Goal: Transaction & Acquisition: Purchase product/service

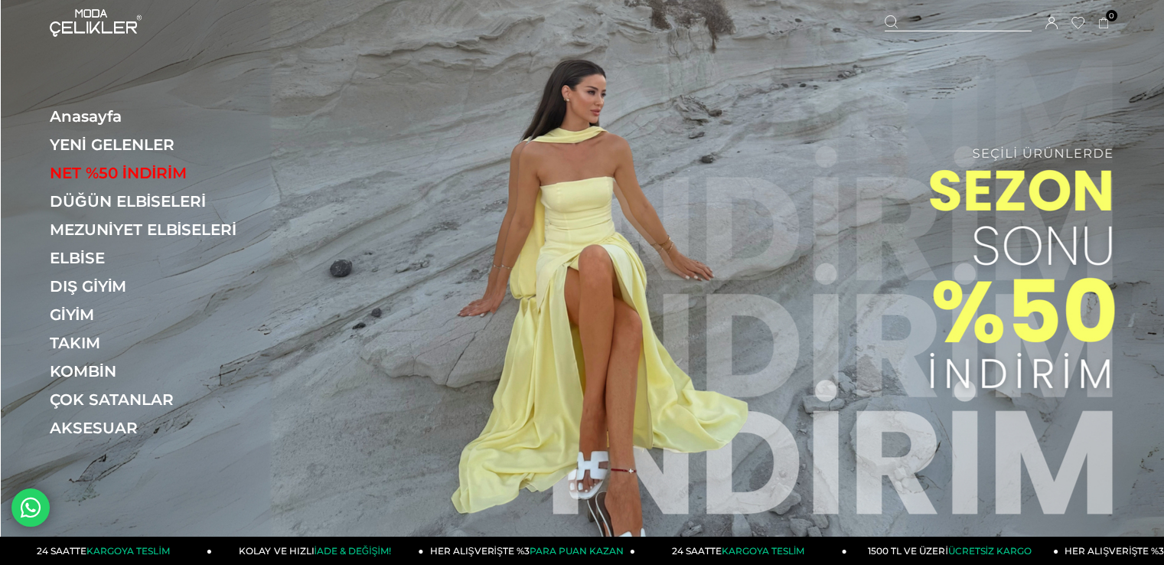
scroll to position [77, 0]
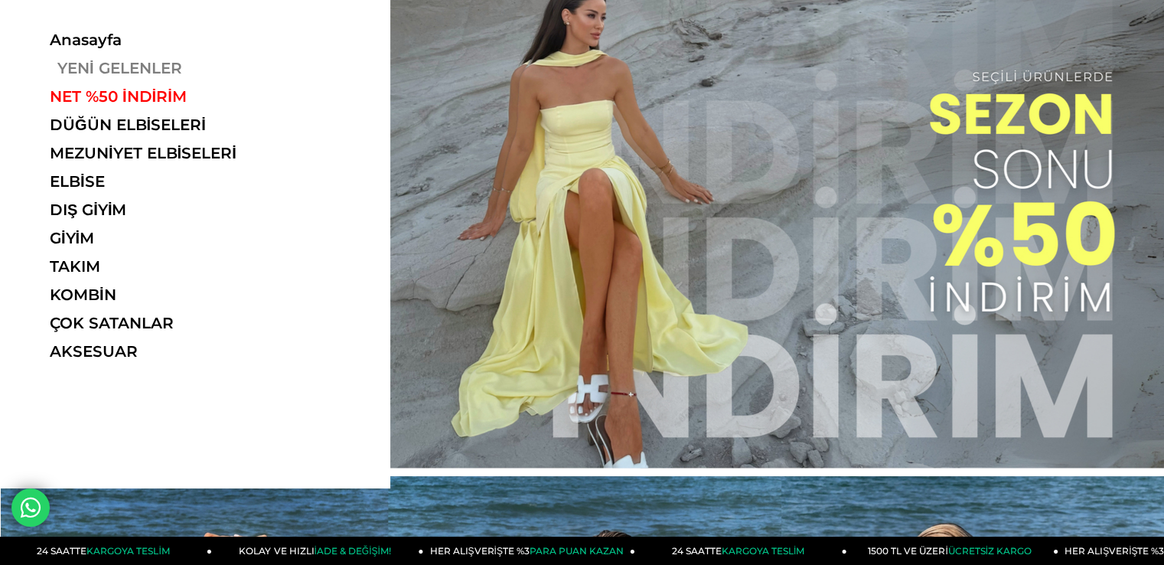
click at [94, 64] on link "YENİ GELENLER" at bounding box center [155, 68] width 210 height 18
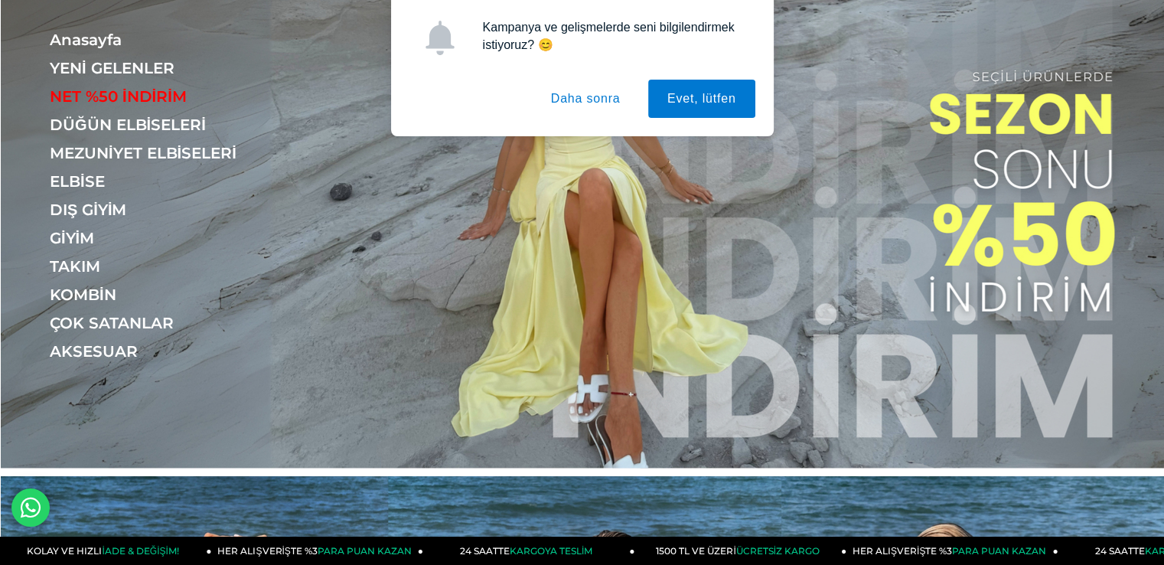
click at [591, 99] on button "Daha sonra" at bounding box center [586, 99] width 108 height 38
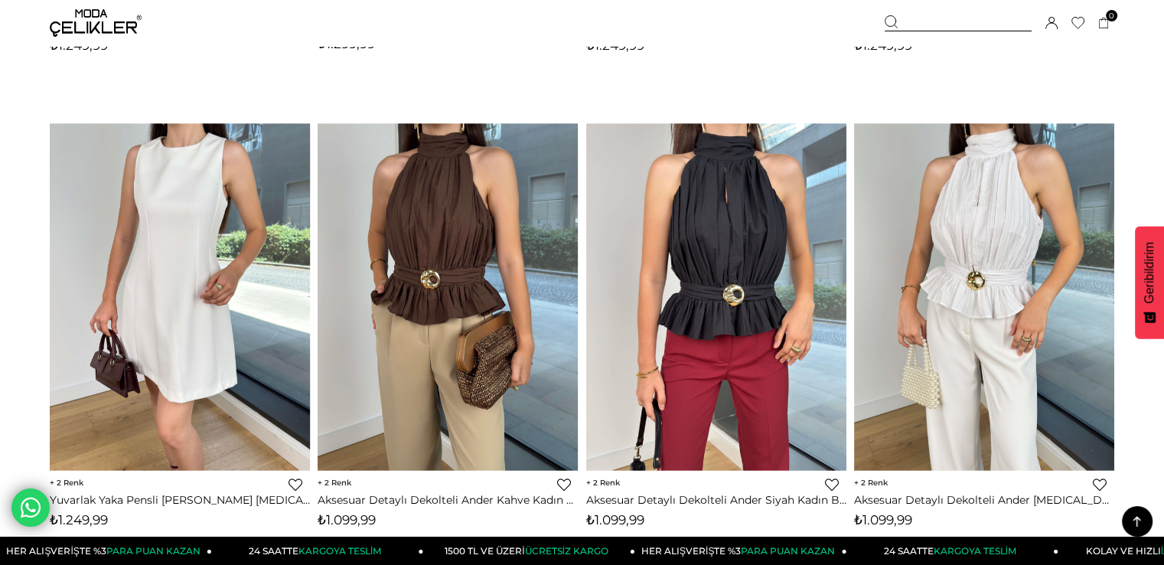
scroll to position [7652, 0]
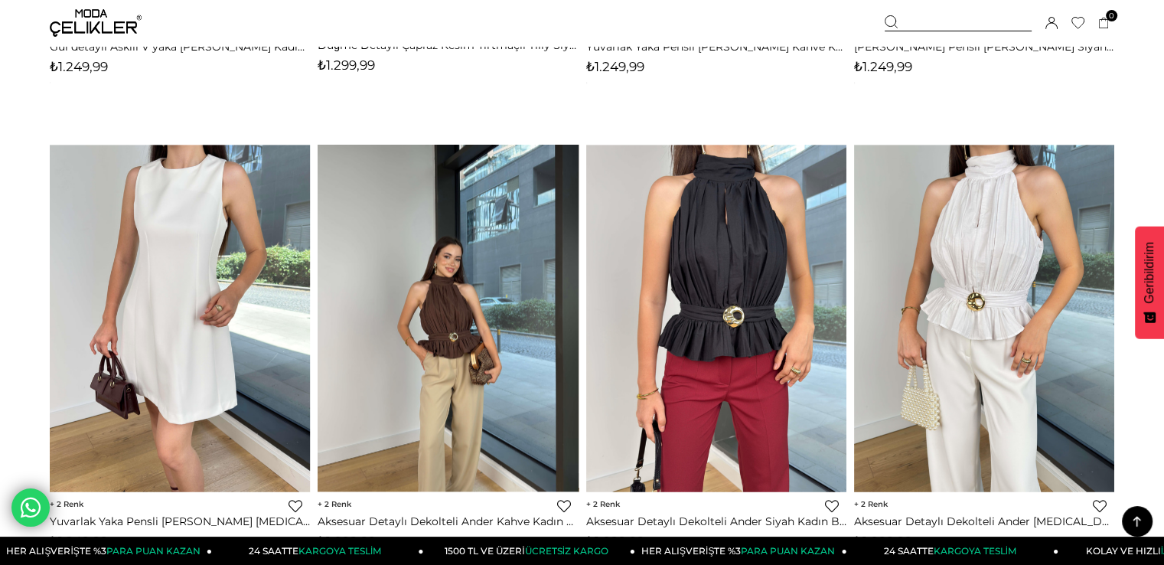
click at [462, 321] on img at bounding box center [448, 318] width 260 height 347
click at [442, 321] on img at bounding box center [448, 318] width 260 height 347
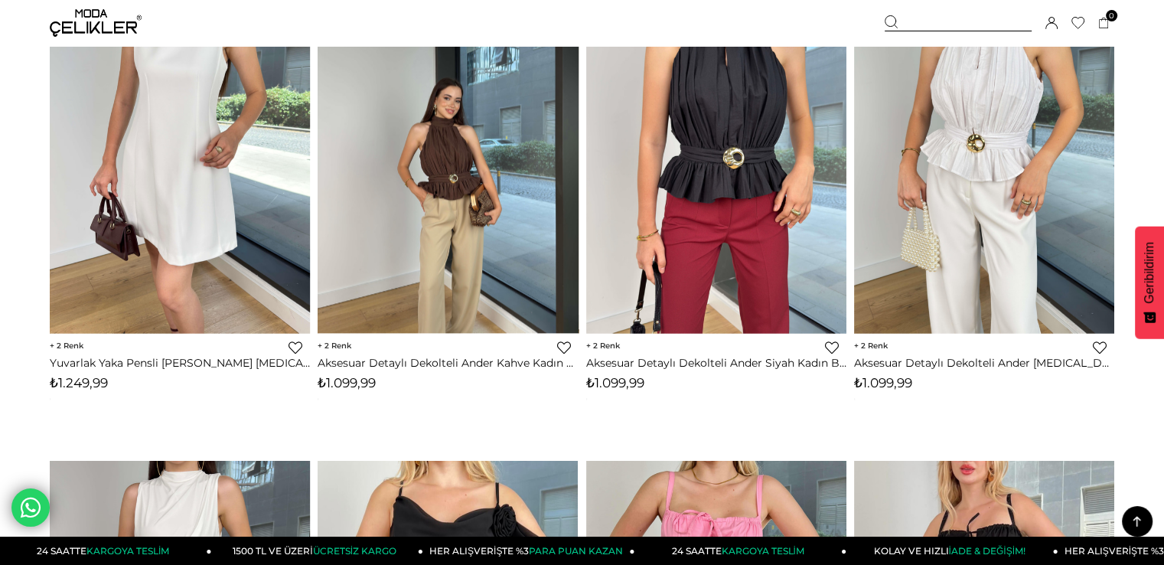
scroll to position [7958, 0]
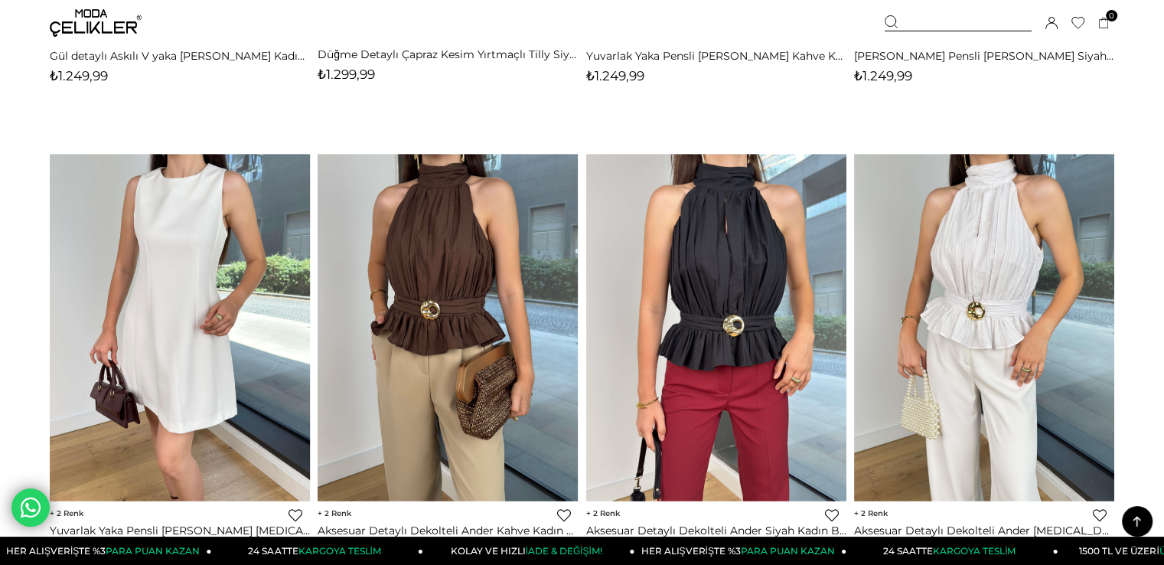
scroll to position [7796, 0]
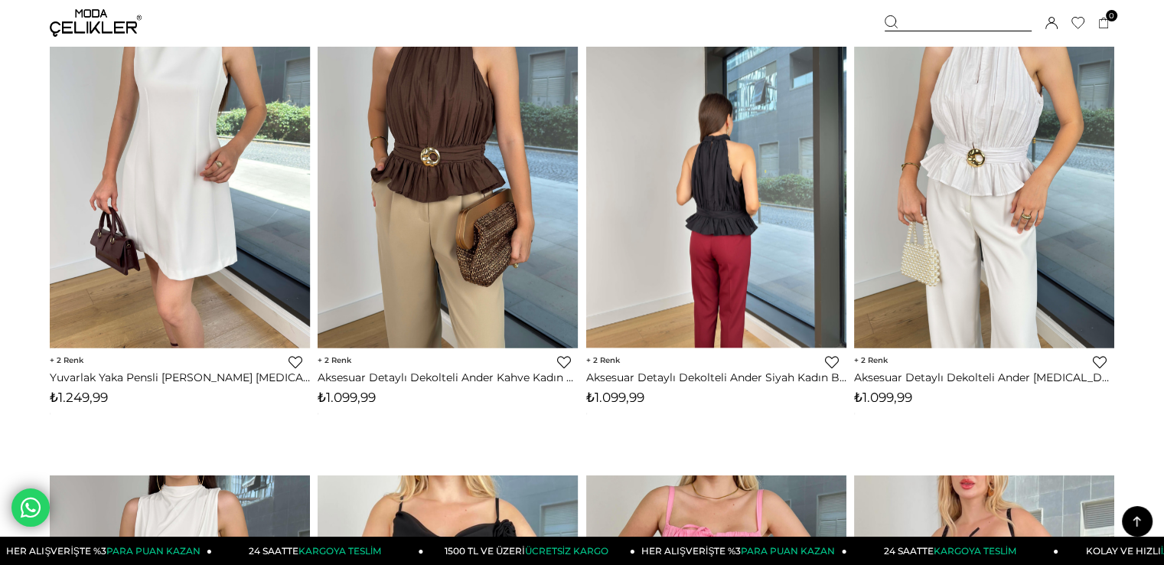
click at [747, 292] on img at bounding box center [716, 174] width 260 height 347
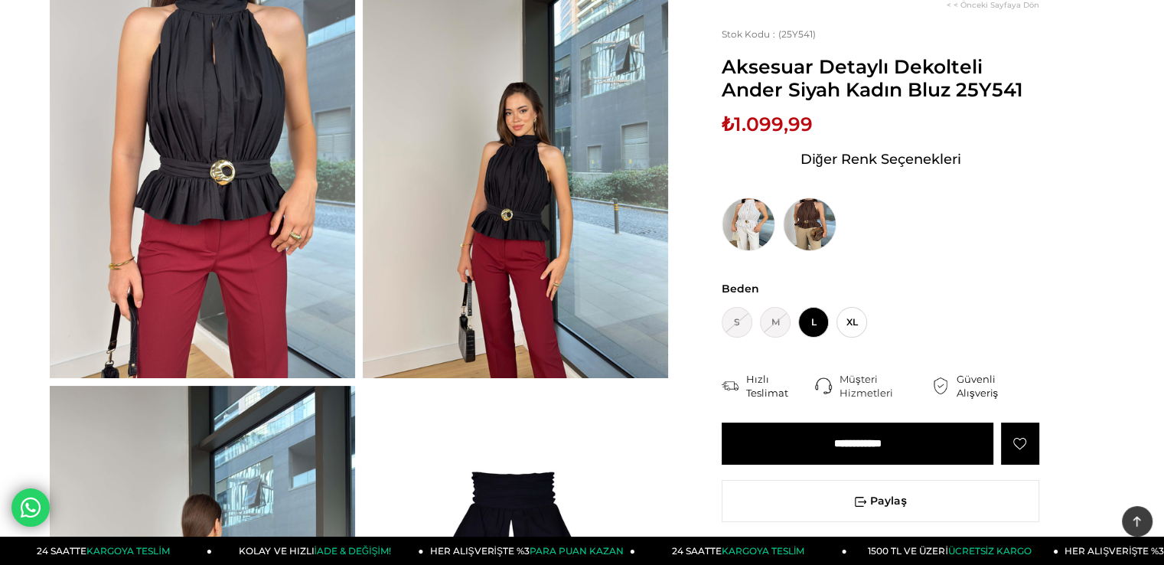
scroll to position [153, 0]
click at [848, 442] on input "**********" at bounding box center [858, 443] width 272 height 42
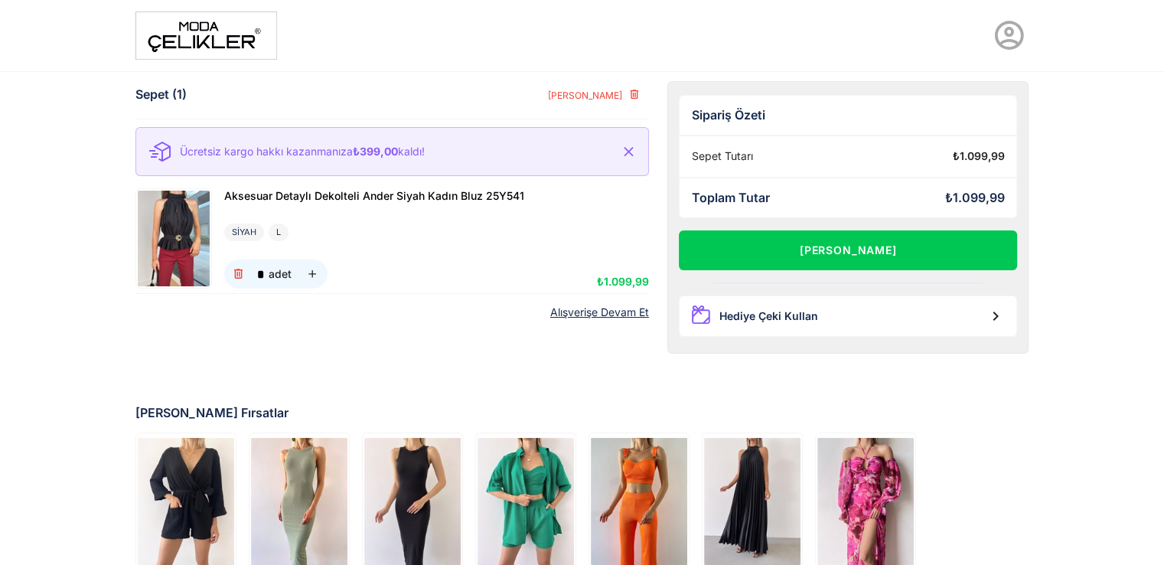
click at [194, 236] on img at bounding box center [174, 239] width 72 height 96
